Goal: Task Accomplishment & Management: Manage account settings

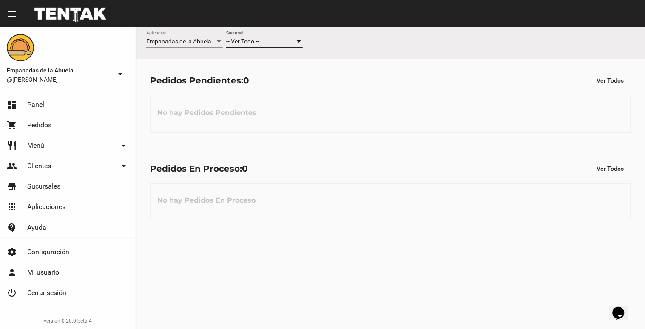
click at [298, 44] on div at bounding box center [299, 41] width 8 height 7
click at [291, 81] on span "Lomas de Zamora" at bounding box center [264, 77] width 77 height 18
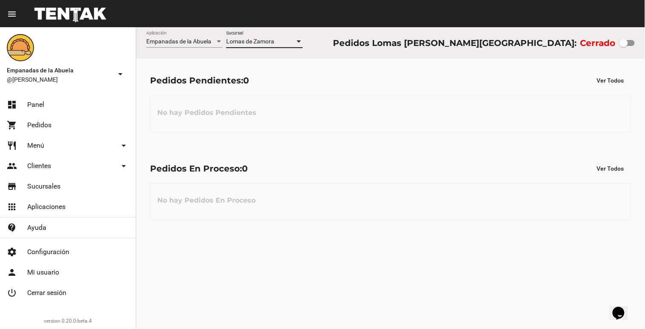
click at [622, 44] on div at bounding box center [623, 43] width 9 height 9
click at [623, 46] on input "checkbox" at bounding box center [623, 46] width 0 height 0
checkbox input "true"
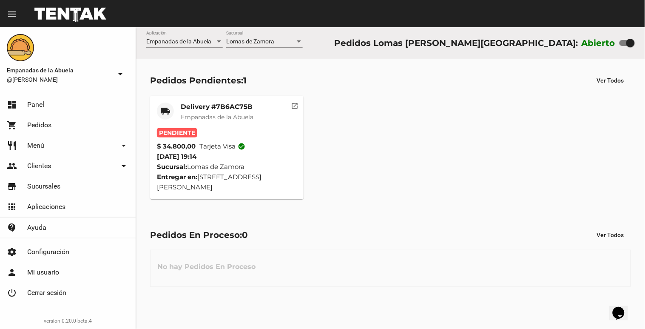
click at [219, 113] on span "Empanadas de la Abuela" at bounding box center [217, 117] width 73 height 8
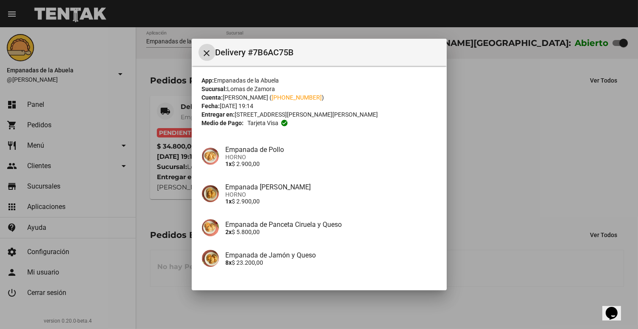
scroll to position [61, 0]
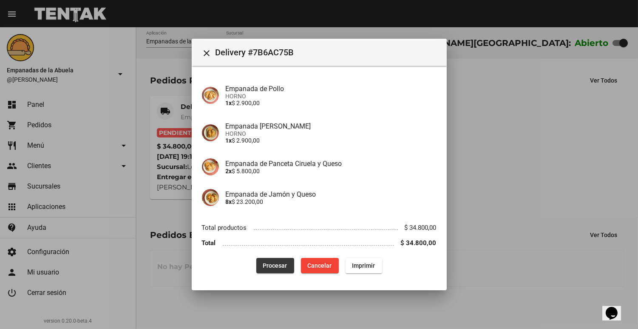
click at [268, 265] on span "Procesar" at bounding box center [275, 265] width 24 height 7
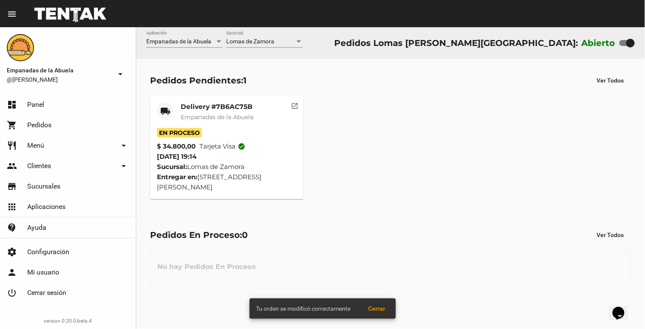
click at [211, 111] on mat-card-title "Delivery #7B6AC75B" at bounding box center [217, 106] width 73 height 9
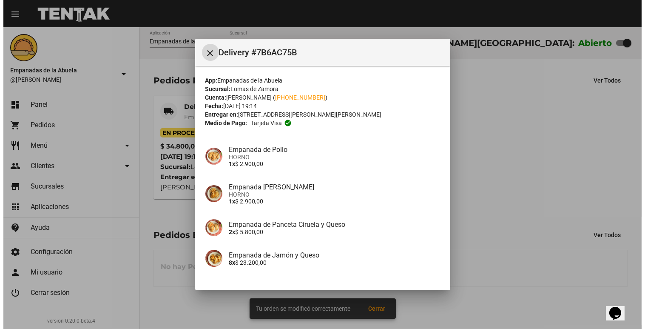
scroll to position [61, 0]
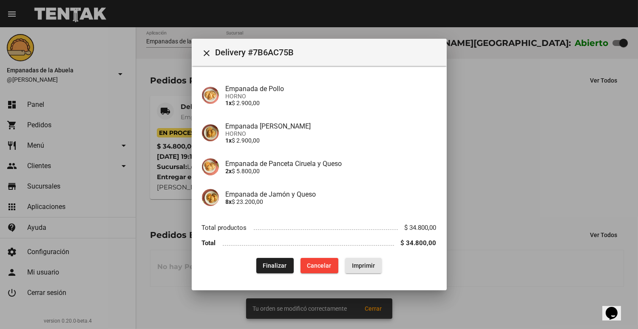
click at [362, 271] on button "Imprimir" at bounding box center [363, 265] width 37 height 15
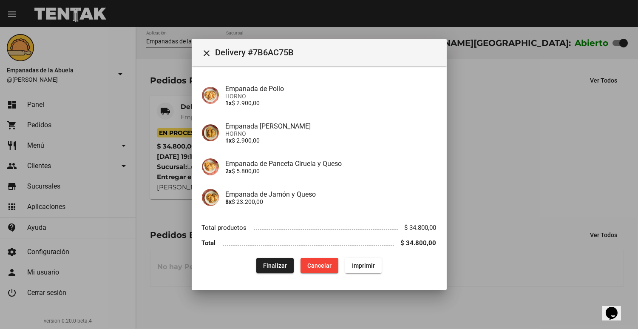
click at [369, 270] on button "Imprimir" at bounding box center [363, 265] width 37 height 15
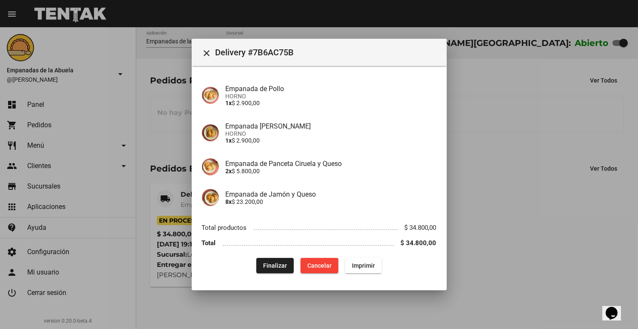
click at [609, 167] on div at bounding box center [319, 164] width 638 height 329
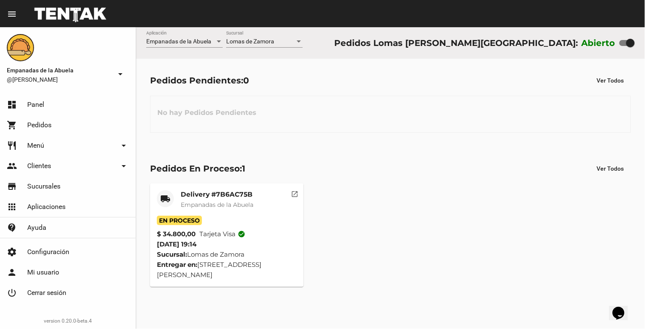
click at [245, 40] on span "Lomas de Zamora" at bounding box center [250, 41] width 48 height 7
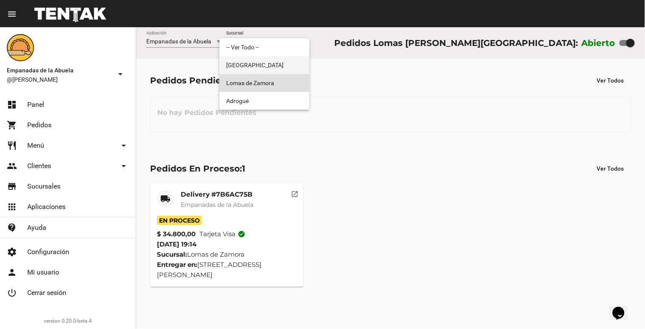
click at [237, 65] on span "[GEOGRAPHIC_DATA]" at bounding box center [264, 65] width 77 height 18
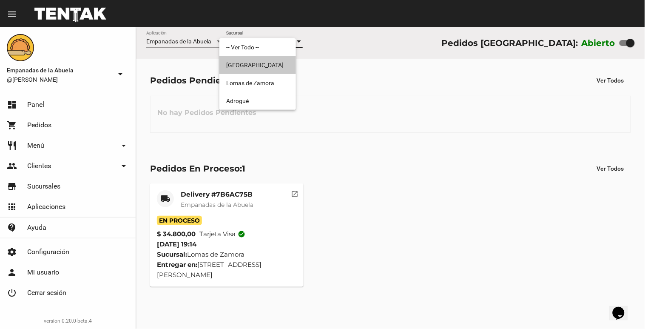
click at [245, 37] on div "Monte Grande Sucursal" at bounding box center [264, 39] width 77 height 17
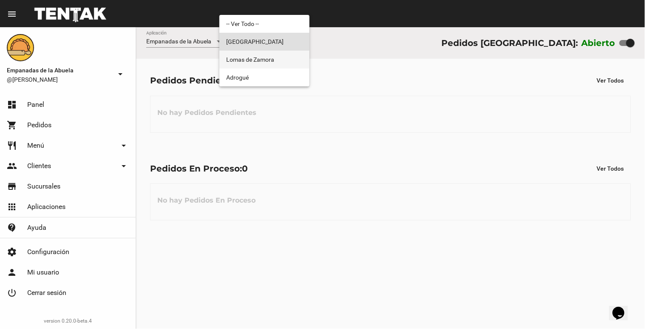
click at [241, 54] on span "Lomas de Zamora" at bounding box center [264, 60] width 77 height 18
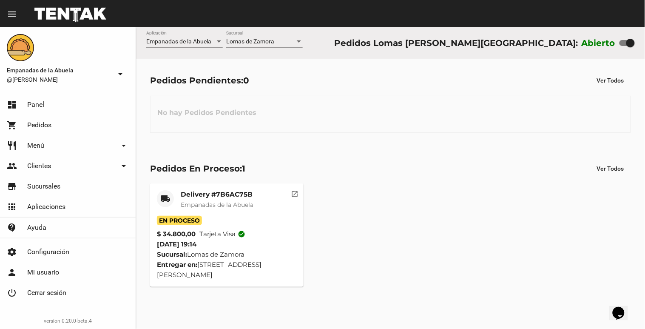
click at [376, 196] on div "local_shipping Delivery #7B6AC75B Empanadas de la Abuela En Proceso $ 34.800,00…" at bounding box center [390, 234] width 488 height 111
